Goal: Task Accomplishment & Management: Use online tool/utility

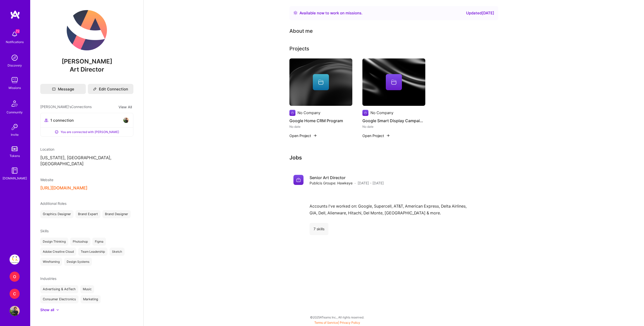
click at [18, 82] on img at bounding box center [15, 80] width 10 height 10
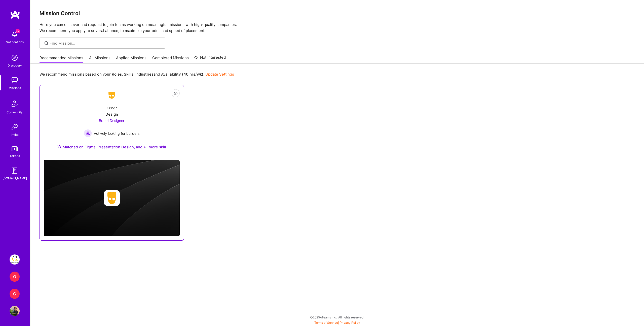
click at [71, 108] on div "Grindr Design Brand Designer Actively looking for builders Matched on Figma, Pr…" at bounding box center [112, 128] width 136 height 54
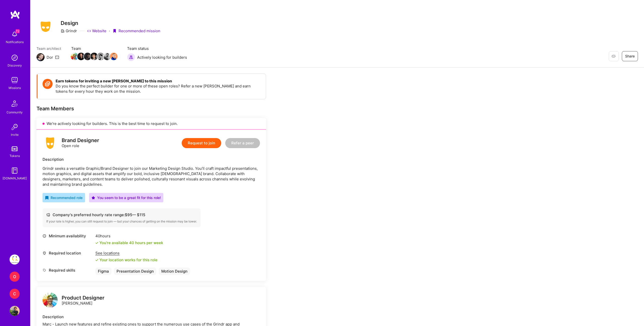
click at [14, 277] on div "O" at bounding box center [15, 276] width 10 height 10
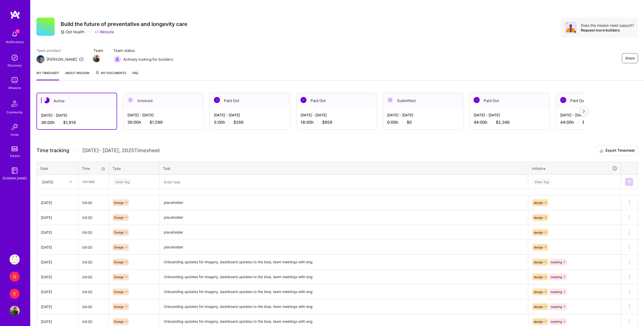
click at [188, 201] on textarea "placeholder" at bounding box center [344, 203] width 368 height 14
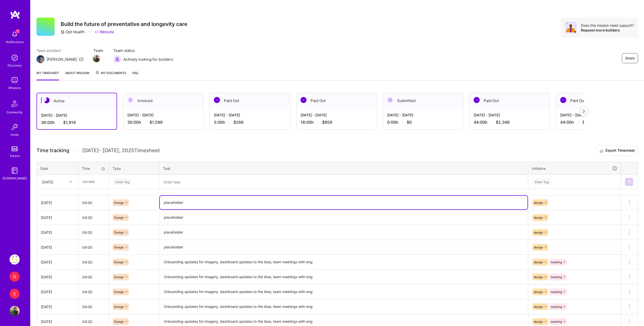
click at [187, 201] on textarea "placeholder" at bounding box center [344, 203] width 368 height 14
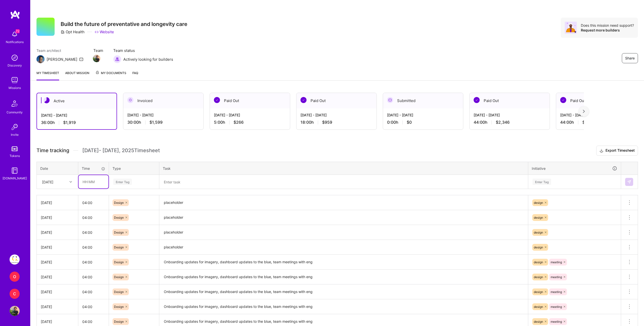
click at [95, 182] on input "text" at bounding box center [94, 181] width 30 height 13
type input "04:00"
click at [133, 186] on div "Enter Tag" at bounding box center [134, 181] width 50 height 13
click at [130, 211] on div "Design" at bounding box center [134, 210] width 50 height 12
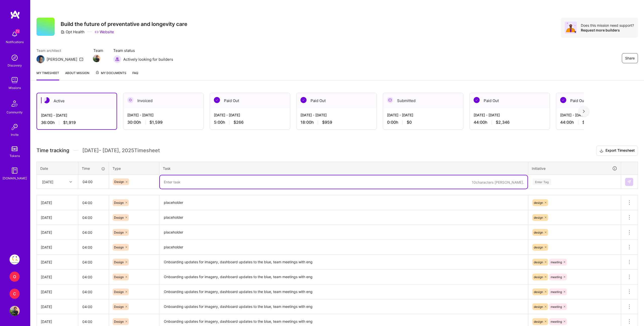
click at [185, 181] on textarea at bounding box center [344, 181] width 368 height 13
paste textarea "placeholder"
type textarea "placeholder"
click at [562, 183] on div "Enter Tag" at bounding box center [574, 181] width 85 height 6
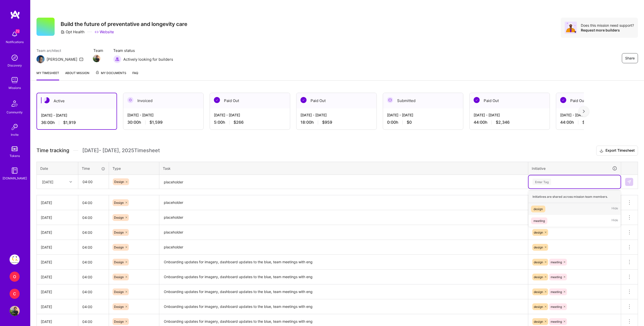
click at [544, 210] on span "design" at bounding box center [538, 208] width 14 height 7
click at [629, 181] on img at bounding box center [629, 182] width 4 height 4
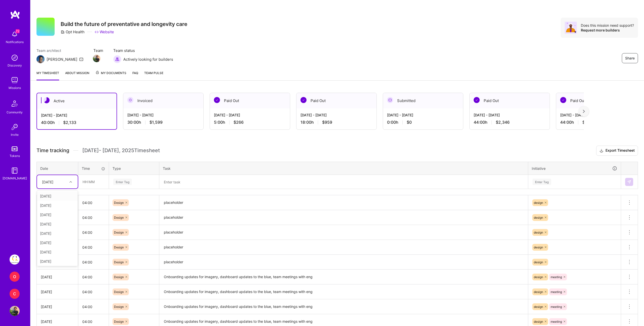
click at [53, 182] on div "[DATE]" at bounding box center [47, 181] width 11 height 5
click at [16, 256] on img at bounding box center [15, 259] width 10 height 10
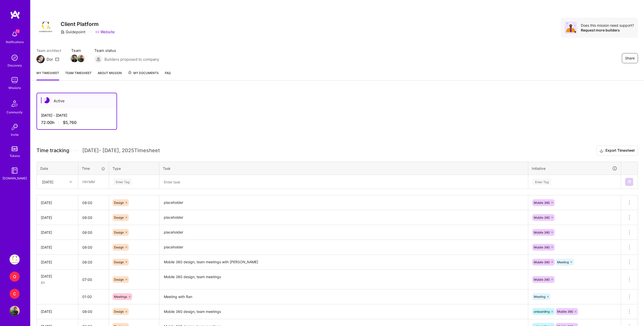
click at [15, 279] on div "O" at bounding box center [15, 276] width 10 height 10
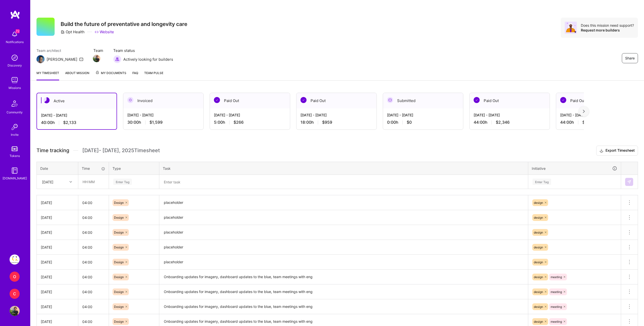
click at [15, 258] on img at bounding box center [15, 259] width 10 height 10
